Goal: Find specific page/section: Find specific page/section

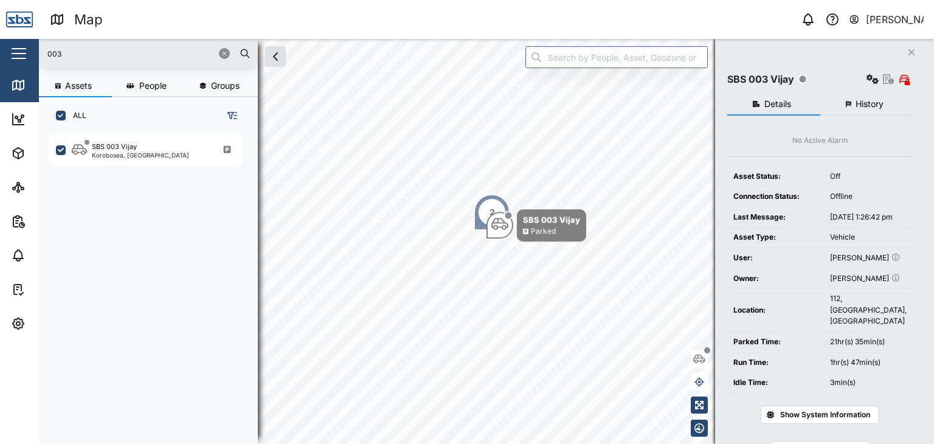
scroll to position [294, 190]
drag, startPoint x: 87, startPoint y: 59, endPoint x: 27, endPoint y: 43, distance: 61.8
click at [27, 43] on div "Map 0 Vijay Kumar Close Map Dashboard Assets ATS Camera Generator Personnel Tan…" at bounding box center [467, 222] width 934 height 444
type input "37"
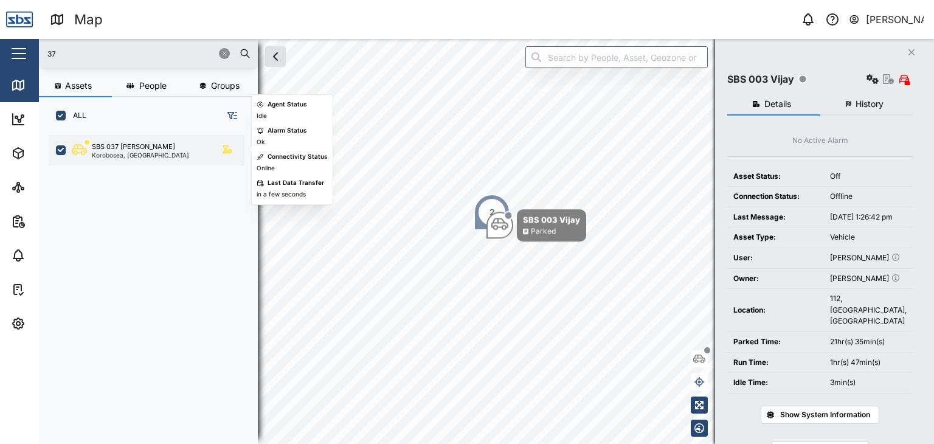
click at [141, 150] on div "SBS 037 [PERSON_NAME]" at bounding box center [133, 147] width 83 height 10
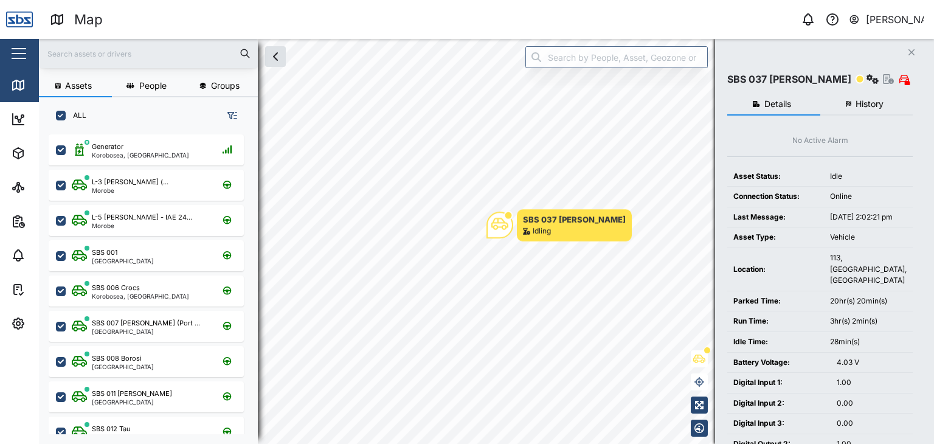
click at [63, 49] on input "text" at bounding box center [148, 53] width 204 height 18
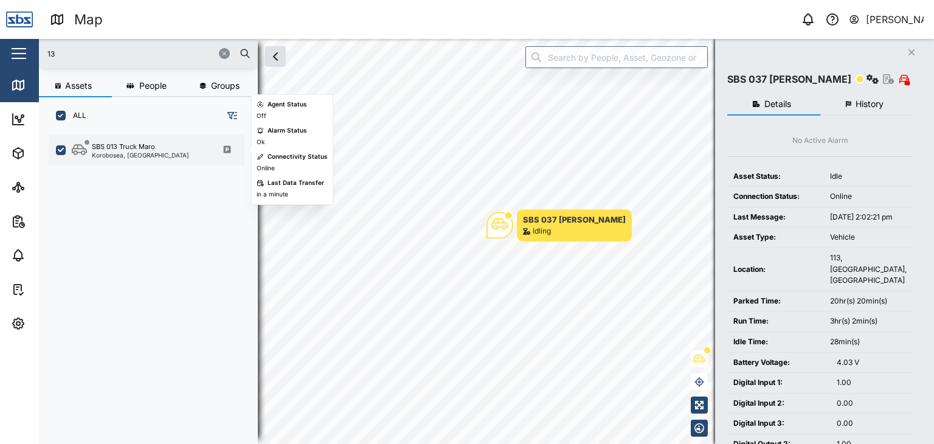
click at [127, 156] on div "Korobosea, [GEOGRAPHIC_DATA]" at bounding box center [140, 155] width 97 height 6
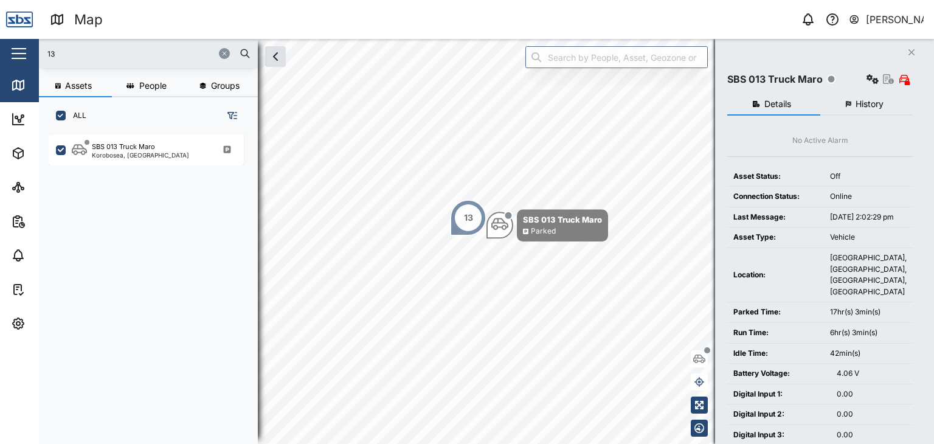
drag, startPoint x: 74, startPoint y: 47, endPoint x: 36, endPoint y: 48, distance: 37.1
click at [36, 48] on div "Map 0 [PERSON_NAME] Close Map Dashboard Assets ATS Camera Generator Personnel T…" at bounding box center [467, 222] width 934 height 444
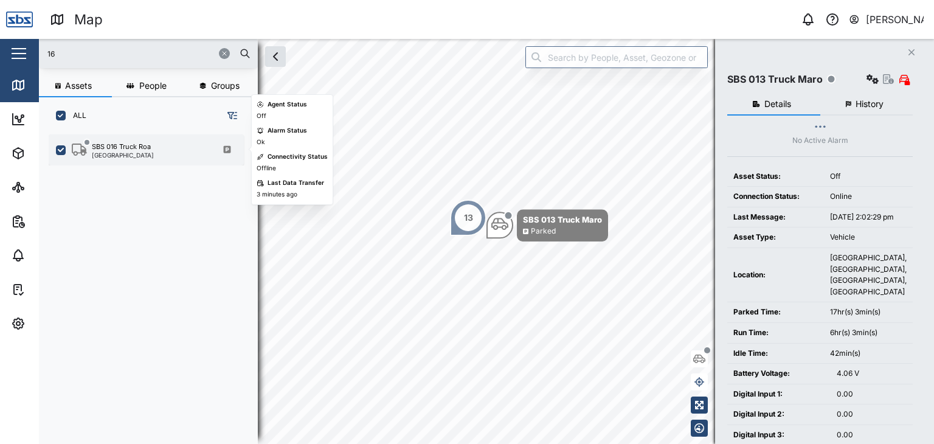
click at [140, 155] on div "[GEOGRAPHIC_DATA]" at bounding box center [123, 155] width 62 height 6
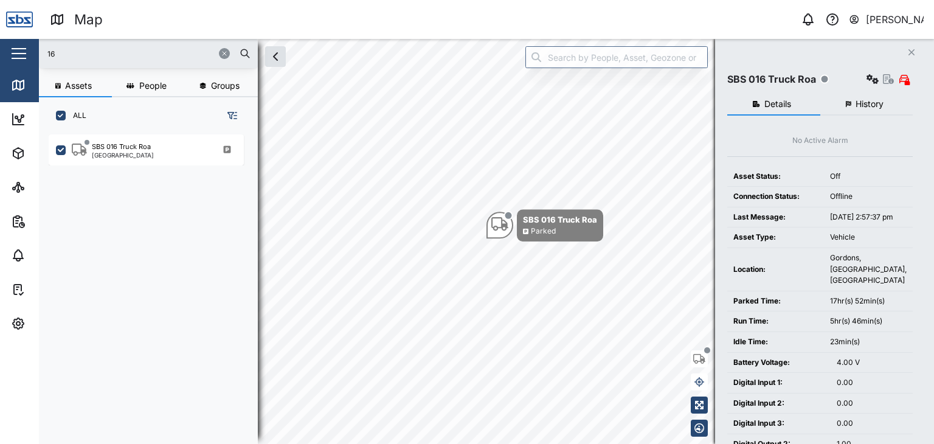
click at [81, 47] on input "16" at bounding box center [148, 53] width 204 height 18
drag, startPoint x: 67, startPoint y: 52, endPoint x: 0, endPoint y: 38, distance: 68.5
click at [0, 38] on div "Map 0 [PERSON_NAME] Close Map Dashboard Assets ATS Camera Generator Personnel T…" at bounding box center [467, 222] width 934 height 444
type input "16"
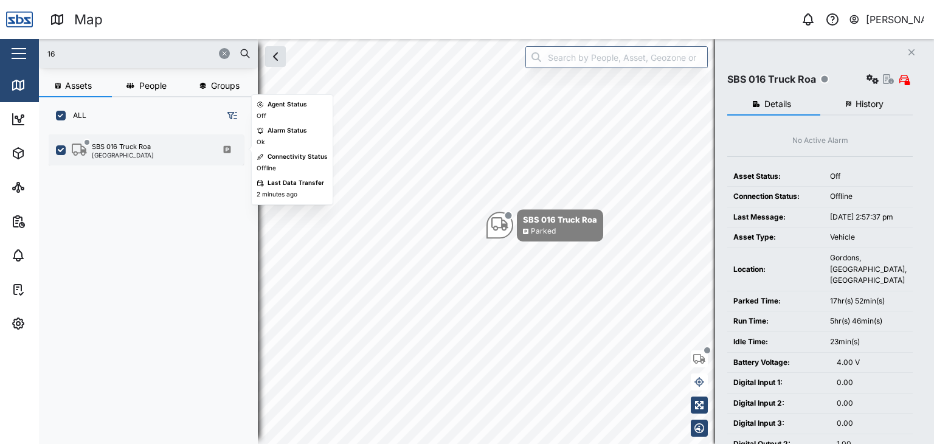
click at [139, 158] on div "SBS 016 Truck Roa [GEOGRAPHIC_DATA]" at bounding box center [146, 149] width 195 height 31
click at [142, 156] on div "[GEOGRAPHIC_DATA]" at bounding box center [123, 155] width 62 height 6
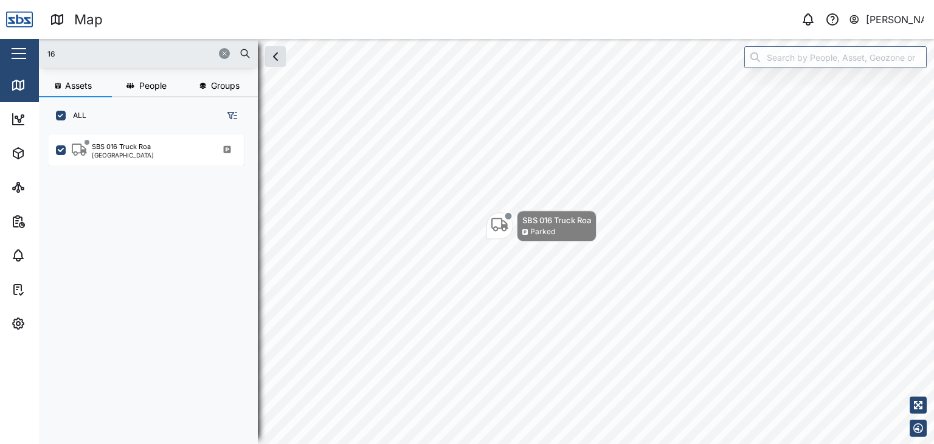
click at [77, 54] on input "16" at bounding box center [148, 53] width 204 height 18
